Goal: Check status

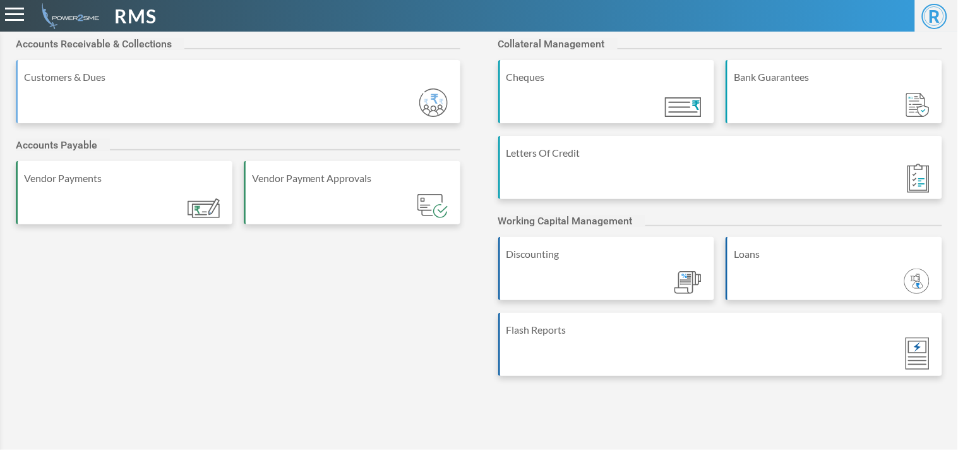
click at [765, 80] on div "Bank Guarantees" at bounding box center [835, 76] width 202 height 15
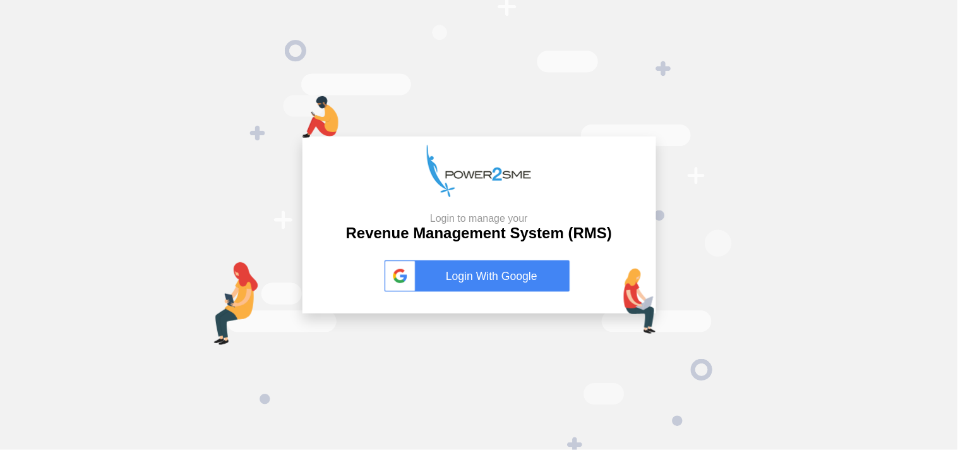
click at [466, 280] on link "Login With Google" at bounding box center [480, 276] width 190 height 32
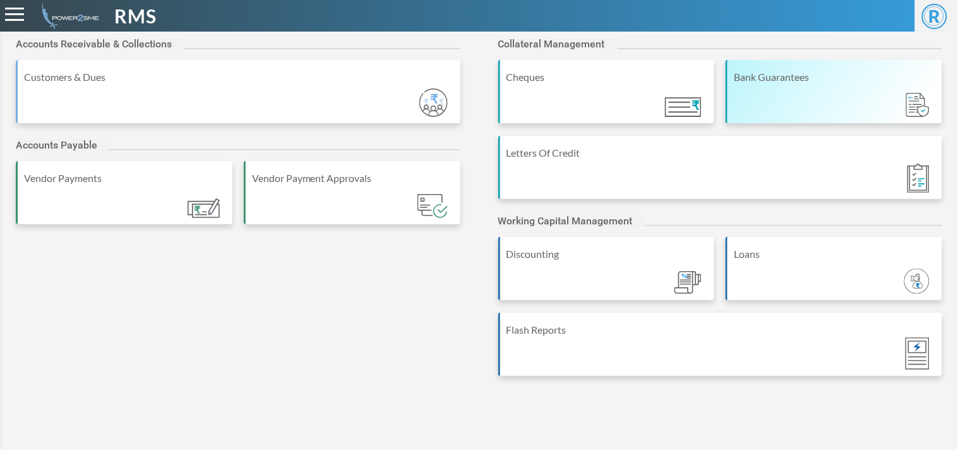
click at [799, 110] on div "Bank Guarantees" at bounding box center [834, 91] width 217 height 63
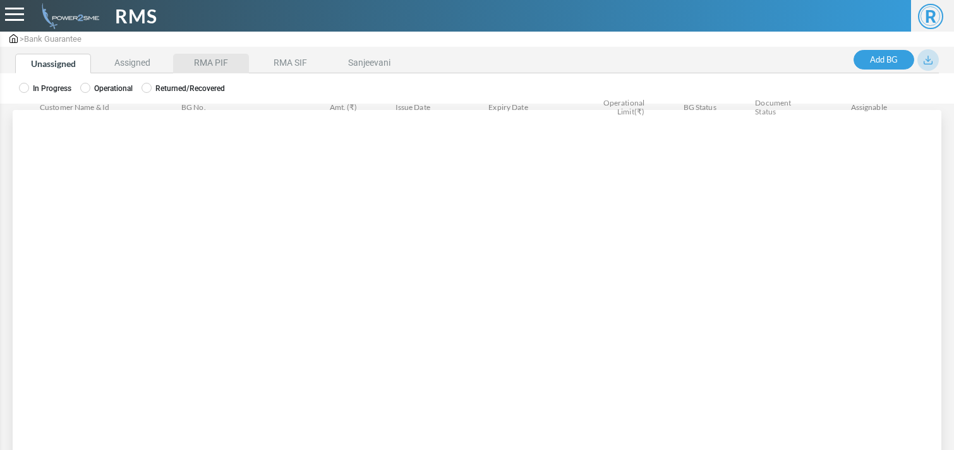
click at [217, 56] on li "RMA PIF" at bounding box center [211, 64] width 76 height 20
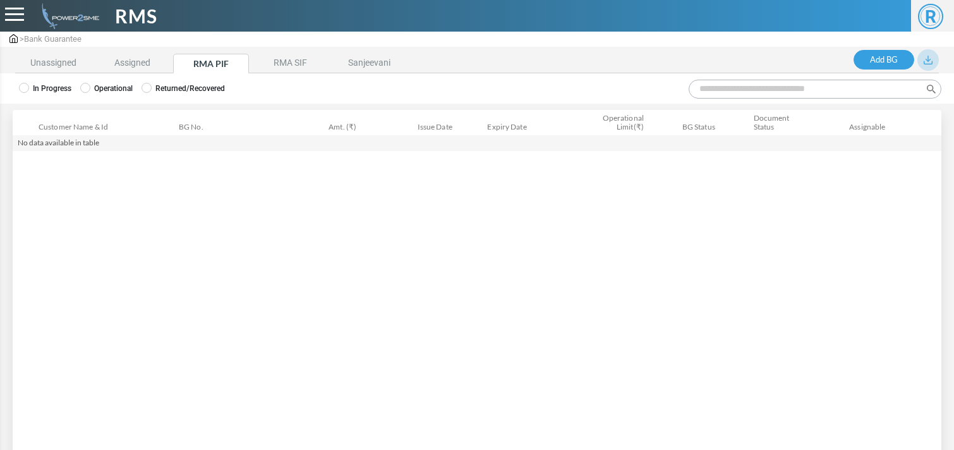
click at [119, 86] on label "Operational" at bounding box center [106, 88] width 52 height 11
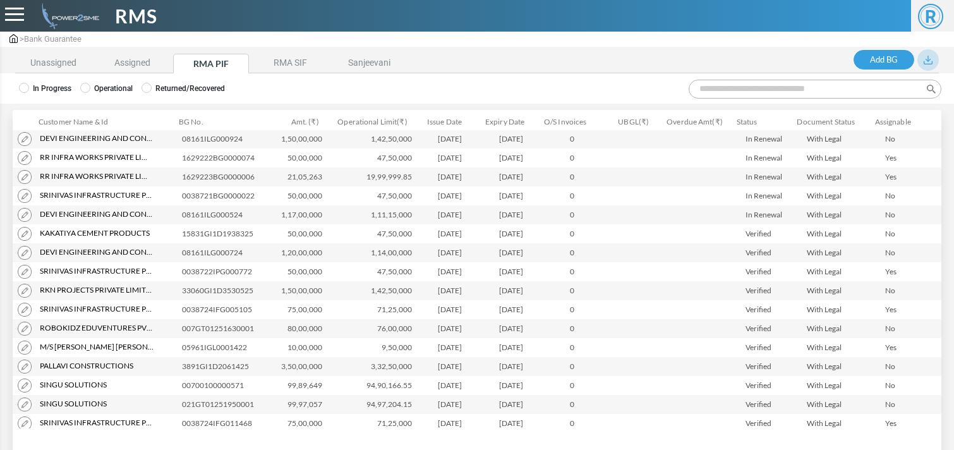
click at [788, 89] on input "Search:" at bounding box center [815, 89] width 253 height 19
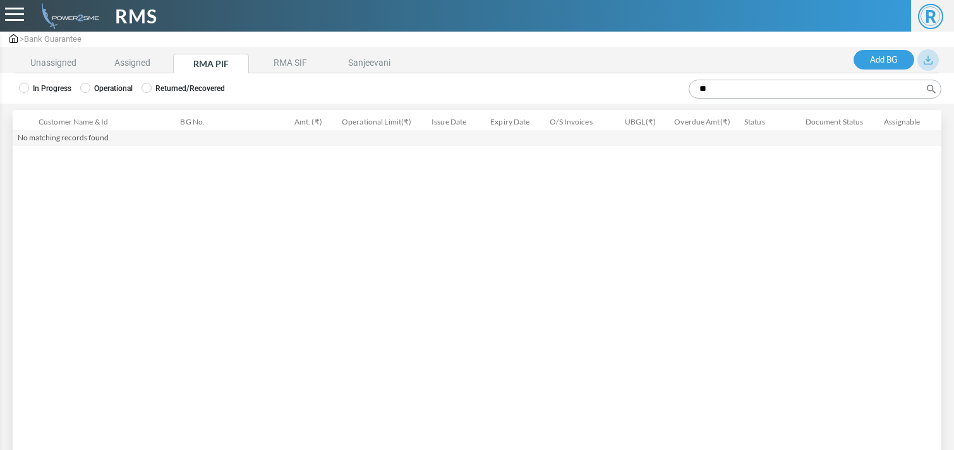
type input "*"
type input "*****"
click at [137, 55] on li "Assigned" at bounding box center [132, 64] width 76 height 20
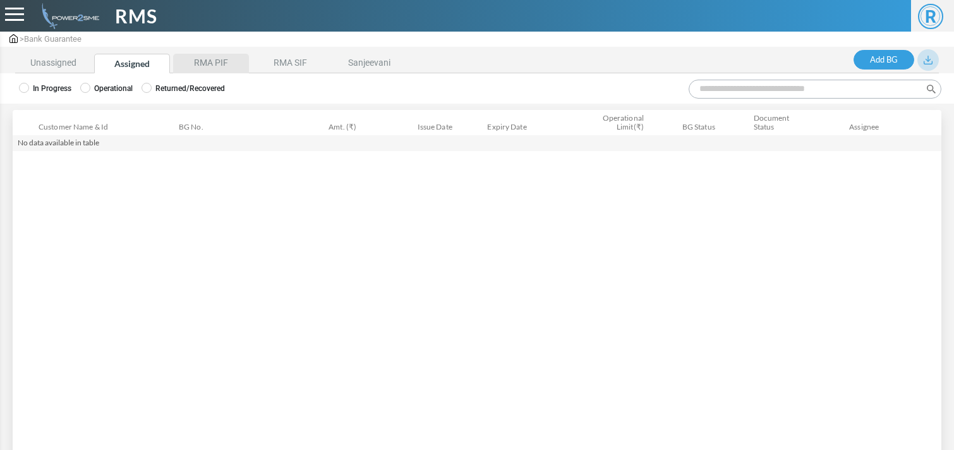
click at [209, 64] on li "RMA PIF" at bounding box center [211, 64] width 76 height 20
click at [193, 88] on label "Returned/Recovered" at bounding box center [183, 88] width 83 height 11
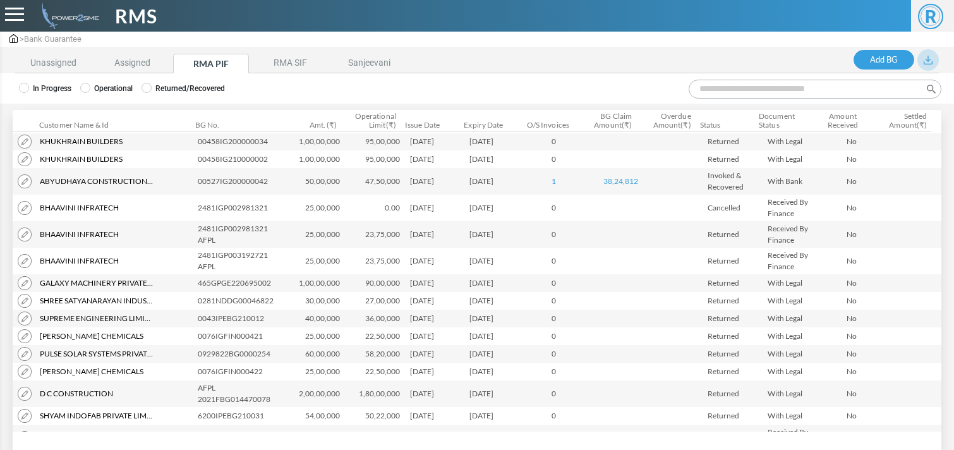
click at [776, 90] on input "Search:" at bounding box center [815, 89] width 253 height 19
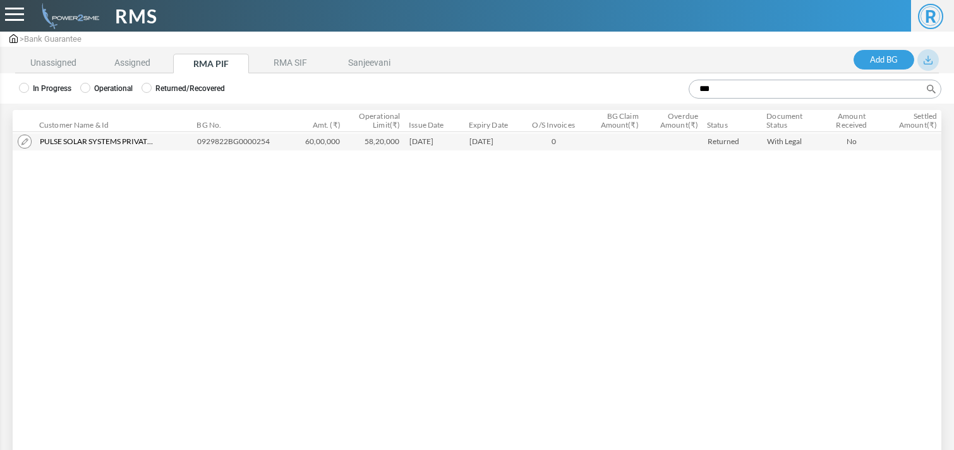
drag, startPoint x: 754, startPoint y: 86, endPoint x: 525, endPoint y: 114, distance: 230.4
click at [525, 114] on div "Search: *** Customer Name & Id Customer Name Customer ID BG No. Amt. (₹) Operat…" at bounding box center [477, 271] width 929 height 322
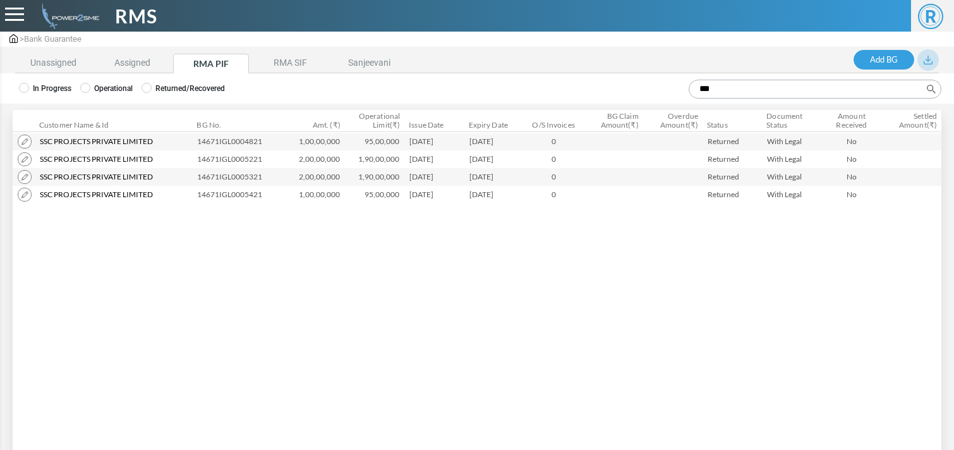
drag, startPoint x: 744, startPoint y: 90, endPoint x: 478, endPoint y: 61, distance: 267.6
click at [478, 61] on div "Unassigned Assigned RMA PIF RMA SIF Sanjeevani Add BG BG Summary Invoice Mappin…" at bounding box center [477, 271] width 954 height 445
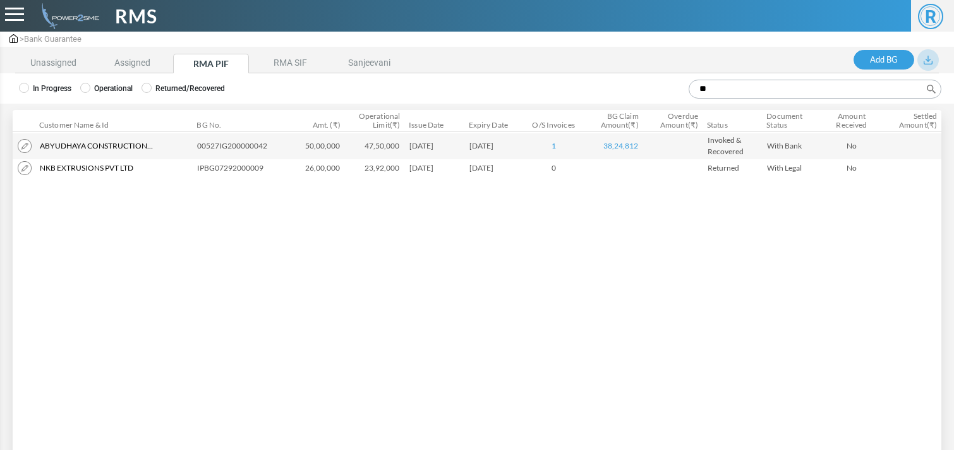
type input "**"
